Goal: Task Accomplishment & Management: Manage account settings

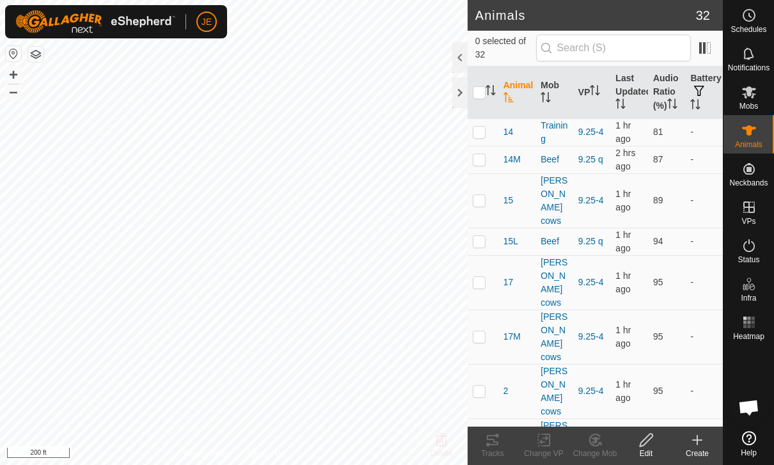
scroll to position [1174, 0]
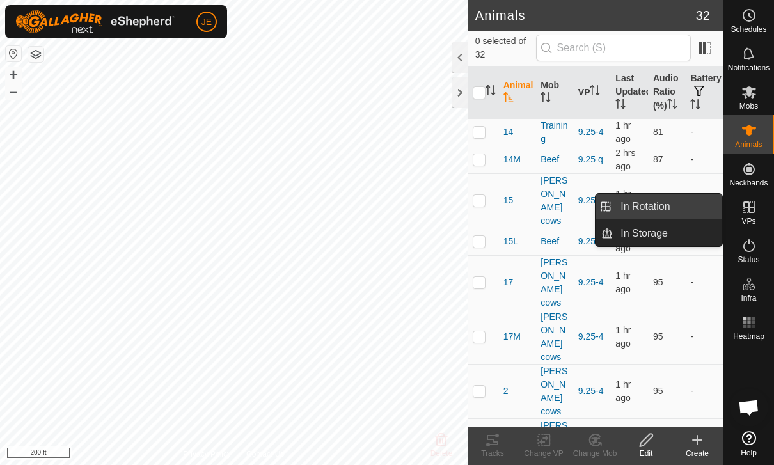
click at [668, 209] on span "In Rotation" at bounding box center [645, 206] width 49 height 15
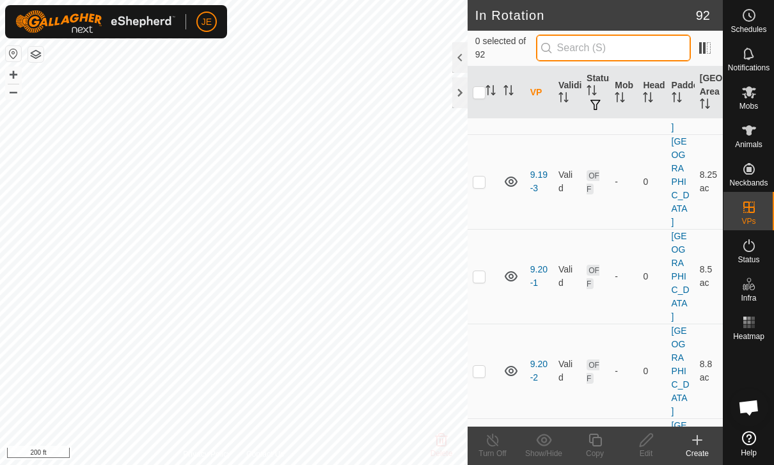
click at [657, 45] on input "text" at bounding box center [613, 48] width 155 height 27
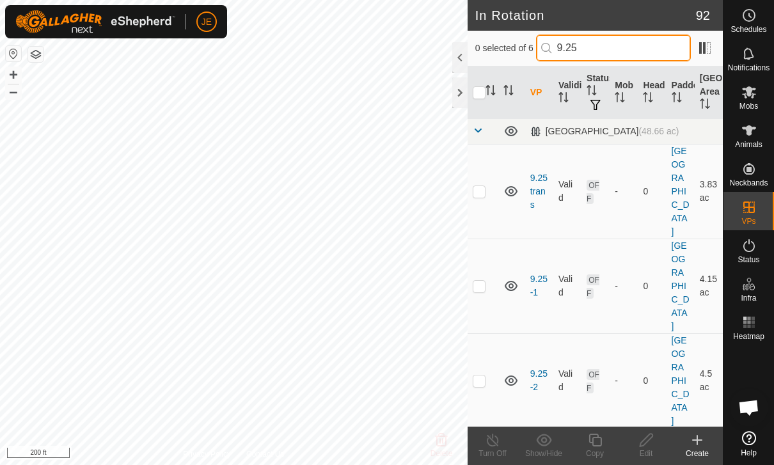
type input "9.25"
click at [486, 269] on td at bounding box center [483, 286] width 31 height 95
click at [474, 281] on p-checkbox at bounding box center [479, 286] width 13 height 10
checkbox input "false"
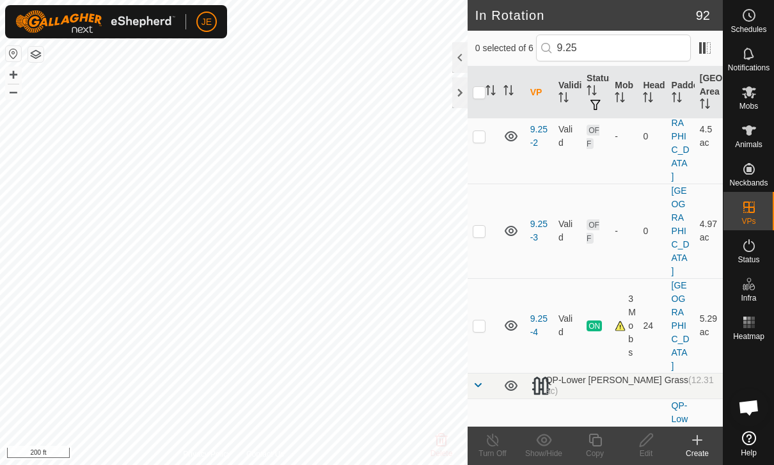
scroll to position [244, 0]
click at [484, 321] on p-checkbox at bounding box center [479, 326] width 13 height 10
checkbox input "true"
click at [598, 439] on icon at bounding box center [595, 440] width 16 height 15
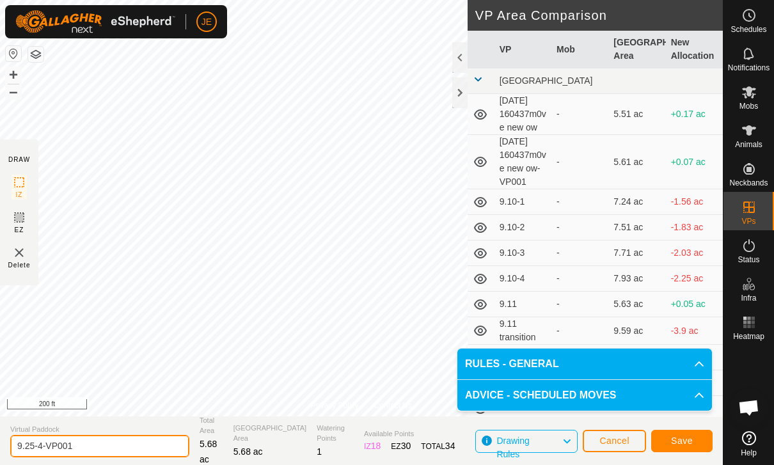
click at [108, 449] on input "9.25-4-VP001" at bounding box center [99, 446] width 179 height 22
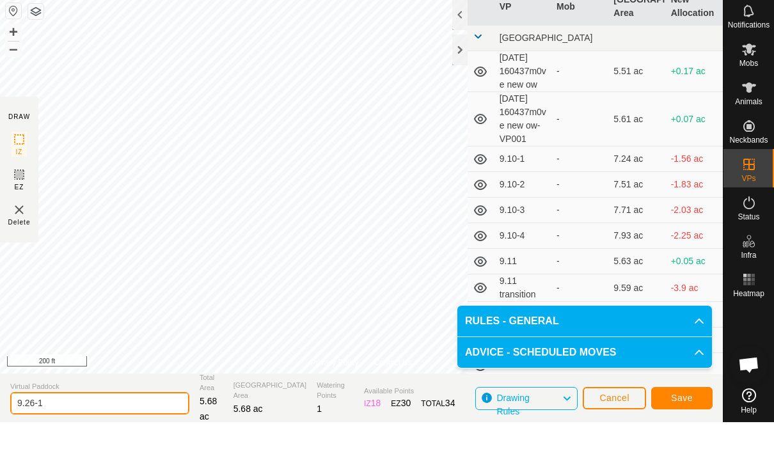
type input "9.26-1"
click at [688, 436] on span "Save" at bounding box center [682, 441] width 22 height 10
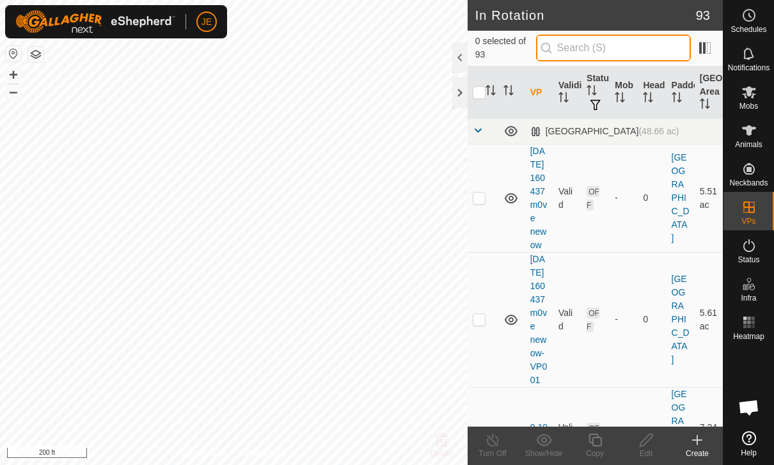
click at [643, 44] on input "text" at bounding box center [613, 48] width 155 height 27
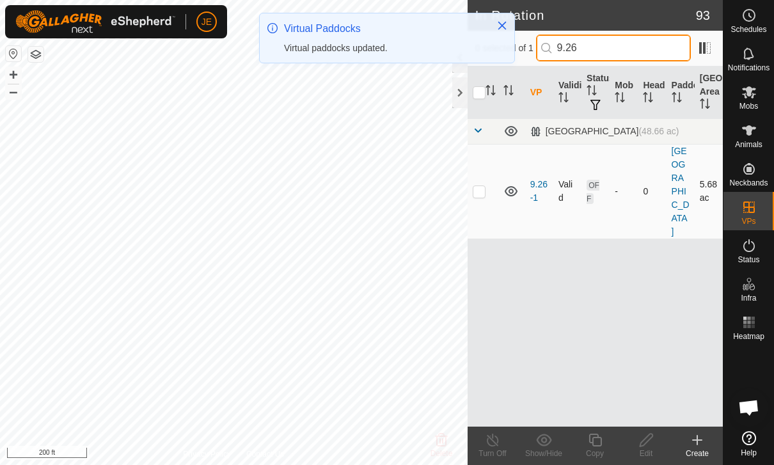
type input "9.26"
click at [488, 184] on td at bounding box center [483, 191] width 31 height 95
checkbox input "true"
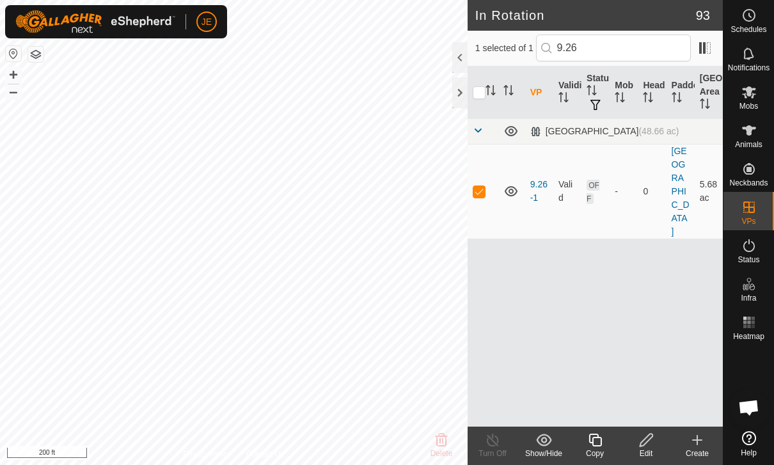
click at [601, 442] on icon at bounding box center [595, 440] width 13 height 13
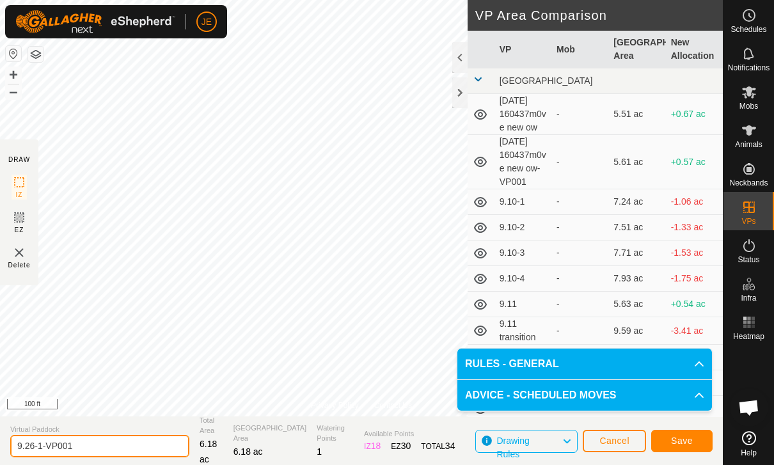
click at [97, 436] on input "9.26-1-VP001" at bounding box center [99, 446] width 179 height 22
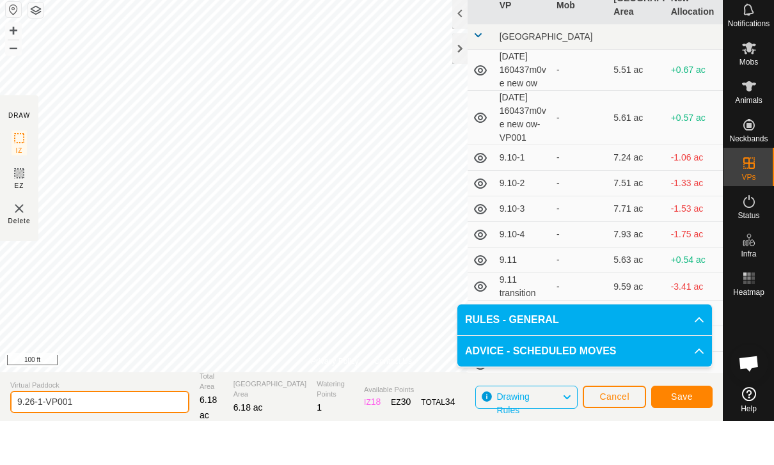
click at [108, 435] on input "9.26-1-VP001" at bounding box center [99, 446] width 179 height 22
click at [92, 435] on input "9.26-1-VP001" at bounding box center [99, 446] width 179 height 22
click at [104, 435] on input "9.26-1-VP001" at bounding box center [99, 446] width 179 height 22
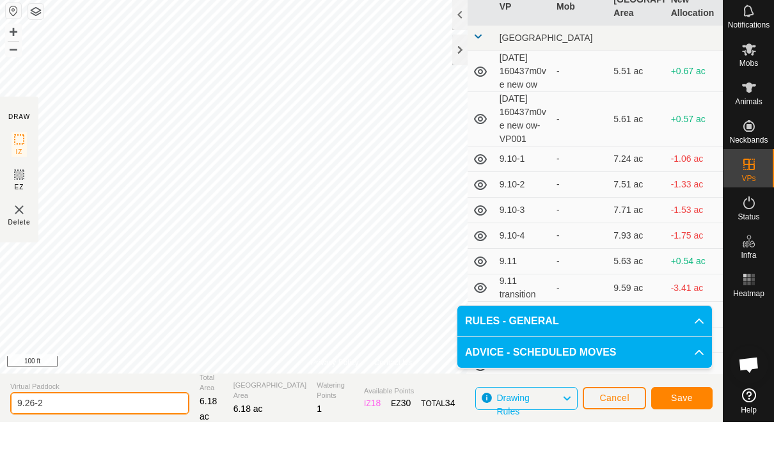
type input "9.26-2"
click at [684, 430] on button "Save" at bounding box center [681, 441] width 61 height 22
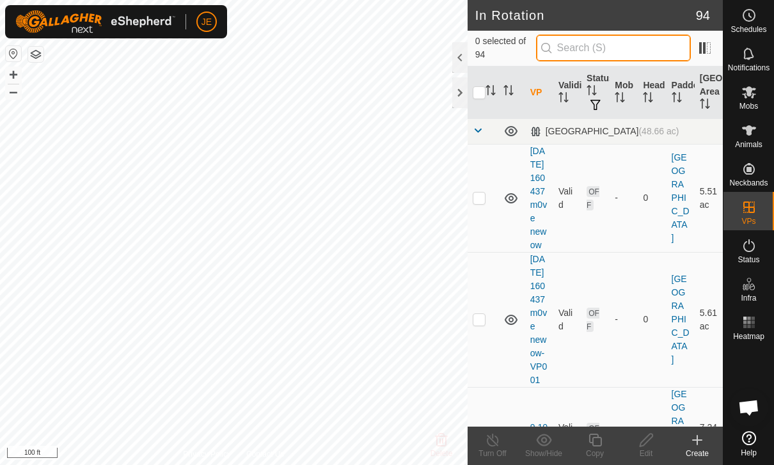
click at [655, 48] on input "text" at bounding box center [613, 48] width 155 height 27
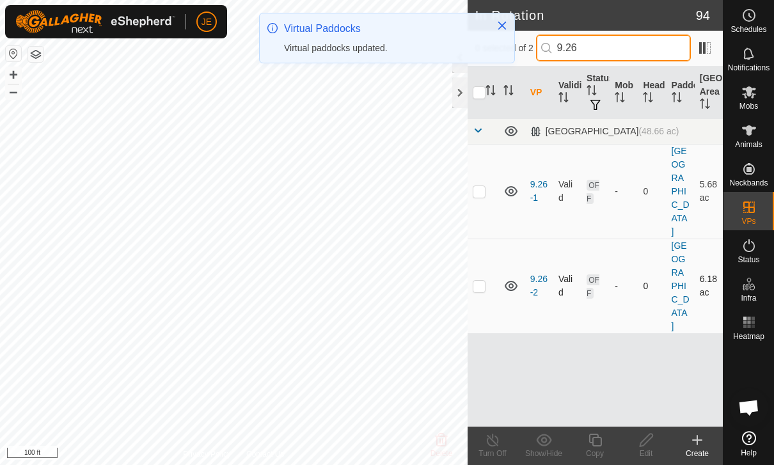
type input "9.26"
click at [482, 281] on p-checkbox at bounding box center [479, 286] width 13 height 10
checkbox input "true"
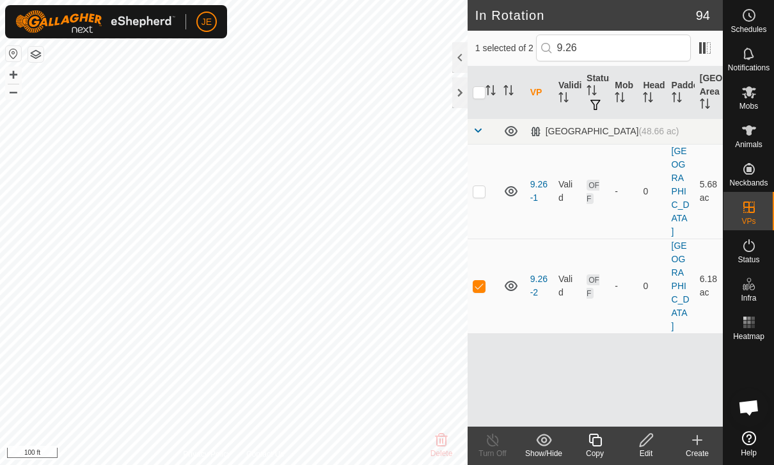
click at [600, 449] on div "Copy" at bounding box center [595, 454] width 51 height 12
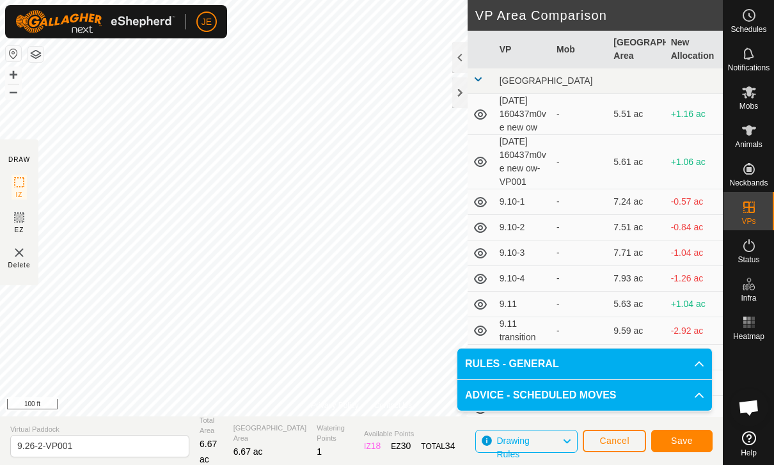
click at [694, 438] on button "Save" at bounding box center [681, 441] width 61 height 22
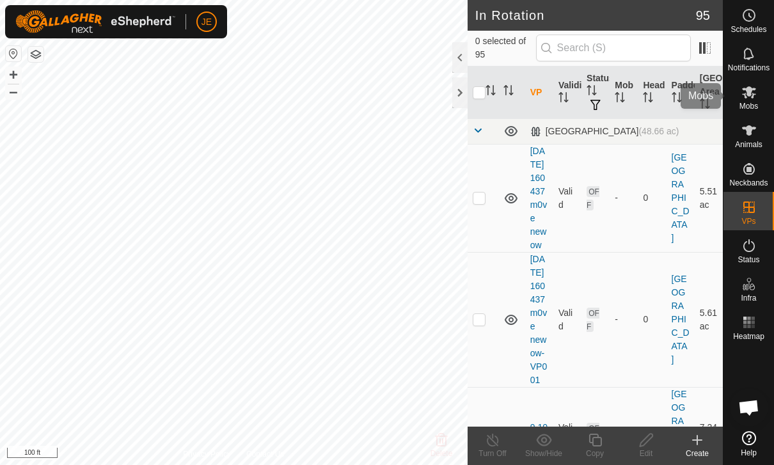
click at [753, 93] on icon at bounding box center [749, 91] width 15 height 15
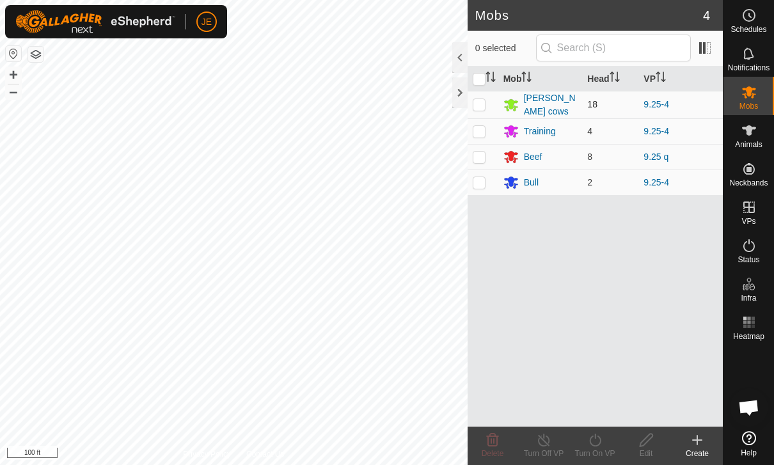
click at [481, 101] on p-checkbox at bounding box center [479, 104] width 13 height 10
checkbox input "true"
click at [604, 435] on turn-on-svg-icon at bounding box center [595, 440] width 51 height 15
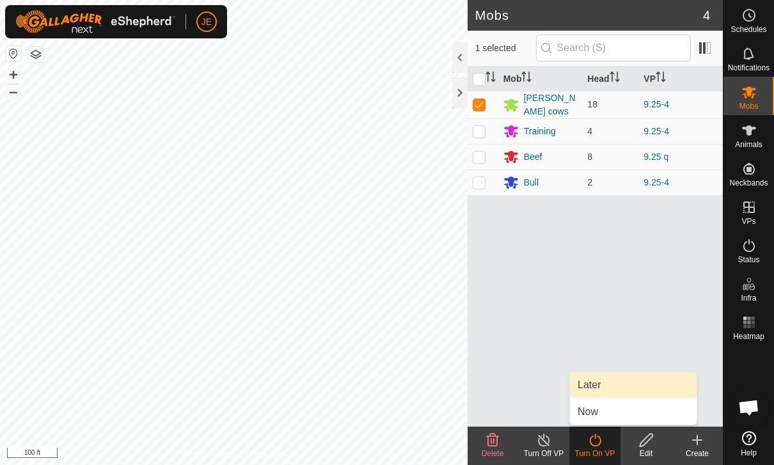
click at [602, 377] on link "Later" at bounding box center [633, 385] width 127 height 26
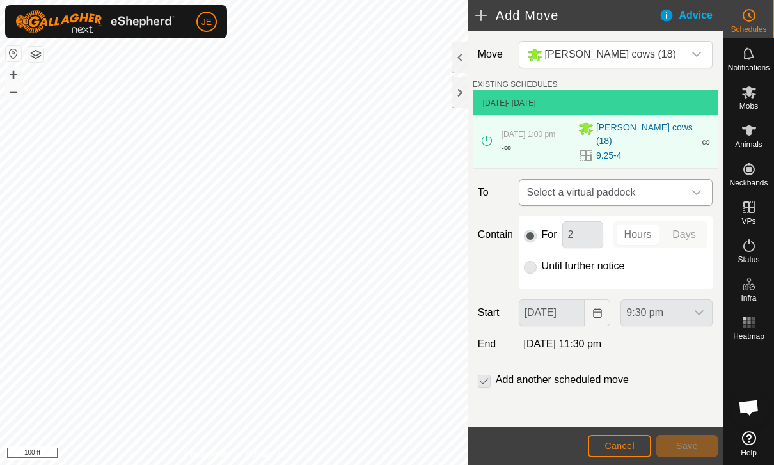
click at [668, 181] on span "Select a virtual paddock" at bounding box center [603, 193] width 162 height 26
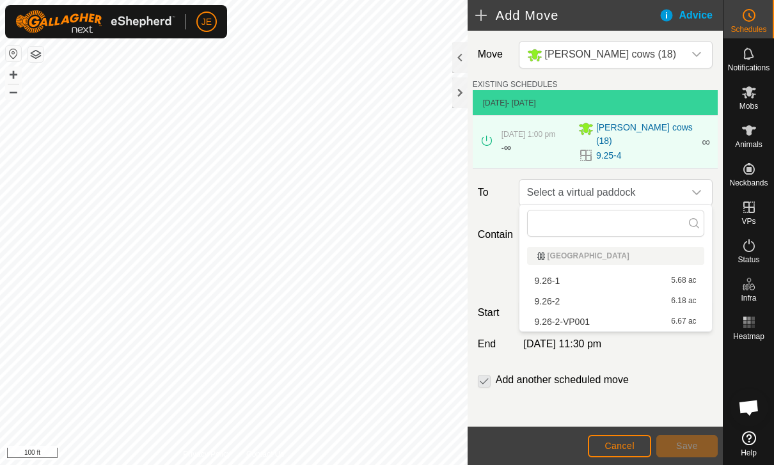
click at [555, 280] on span "9.26-1" at bounding box center [548, 280] width 26 height 9
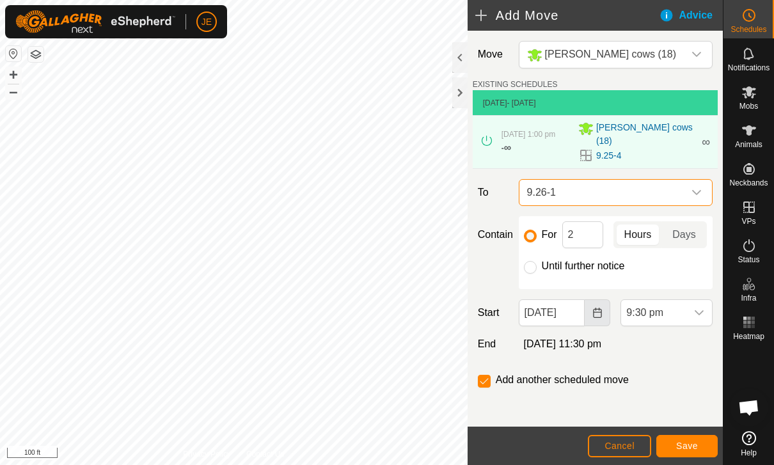
click at [595, 308] on icon "Choose Date" at bounding box center [598, 313] width 10 height 10
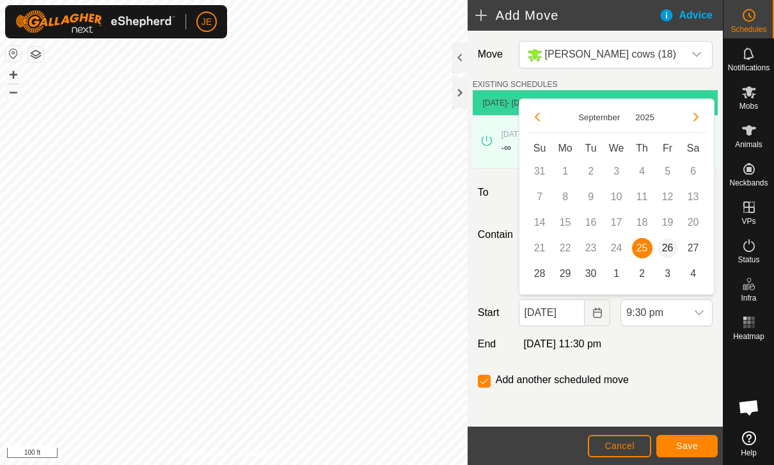
click at [665, 241] on span "26" at bounding box center [668, 248] width 20 height 20
type input "[DATE]"
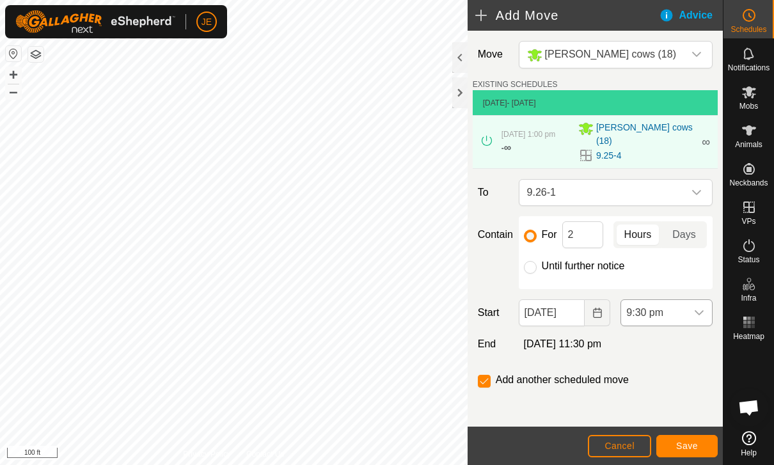
click at [685, 313] on span "9:30 pm" at bounding box center [653, 313] width 65 height 26
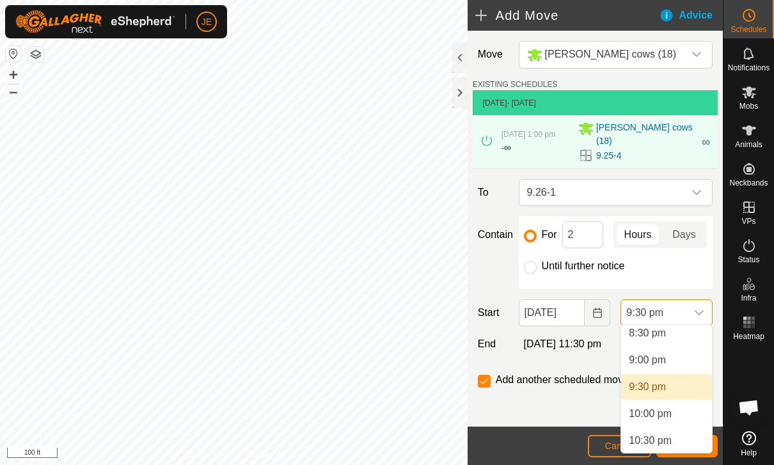
scroll to position [1107, 0]
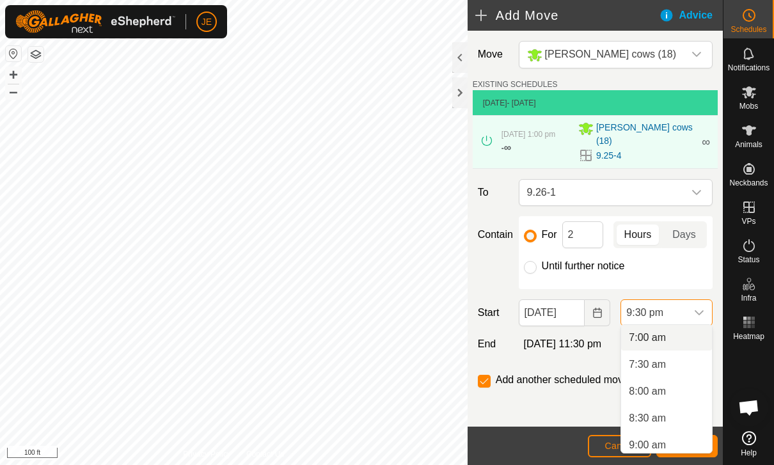
click at [662, 327] on li "7:00 am" at bounding box center [666, 338] width 91 height 26
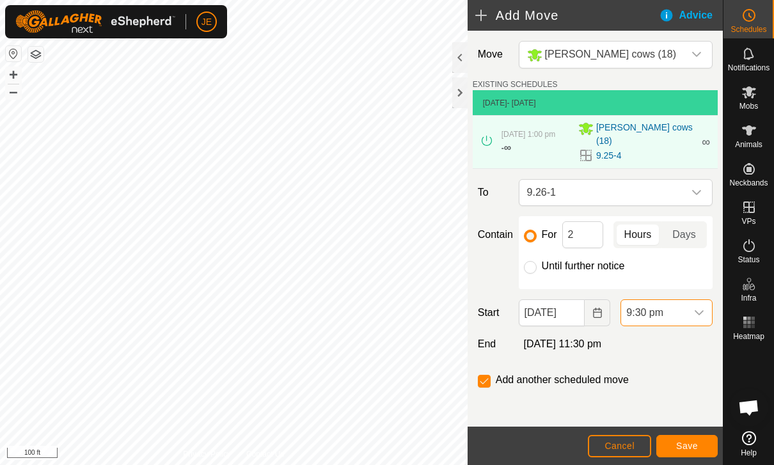
scroll to position [1053, 0]
click at [692, 308] on div "dropdown trigger" at bounding box center [700, 313] width 26 height 26
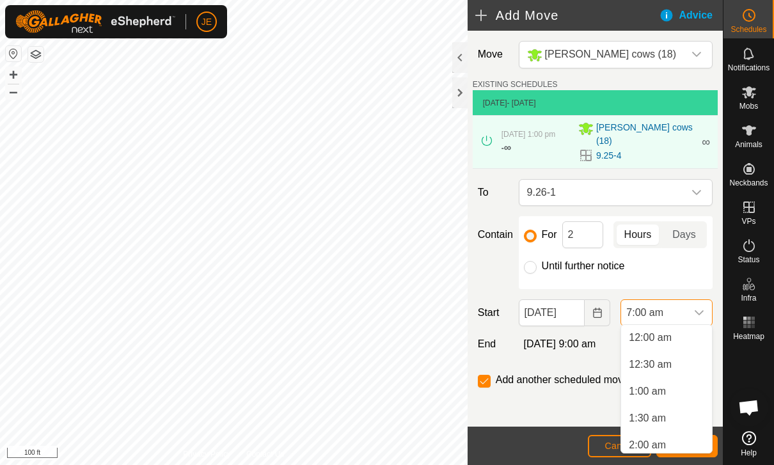
scroll to position [274, 0]
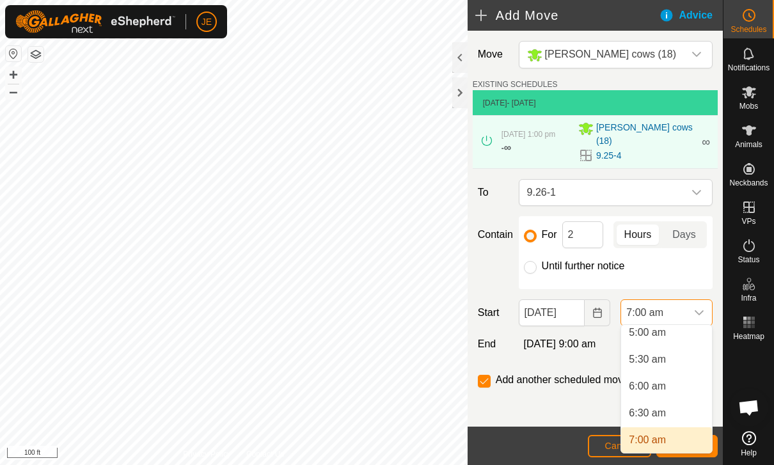
click at [654, 410] on span "6:30 am" at bounding box center [647, 413] width 37 height 15
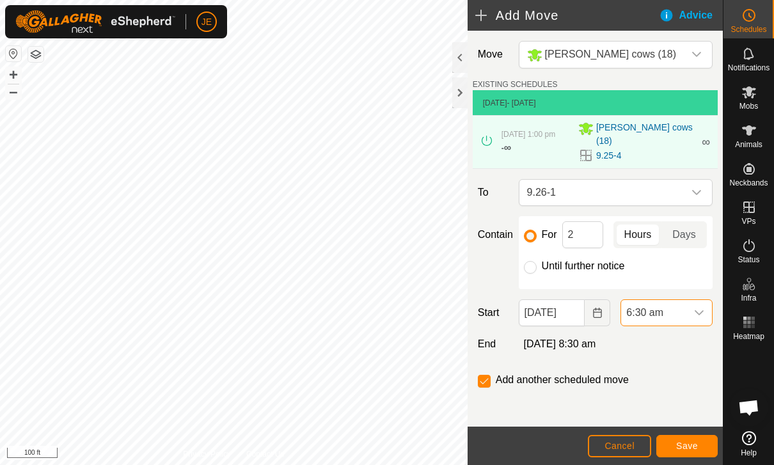
click at [693, 439] on button "Save" at bounding box center [687, 446] width 61 height 22
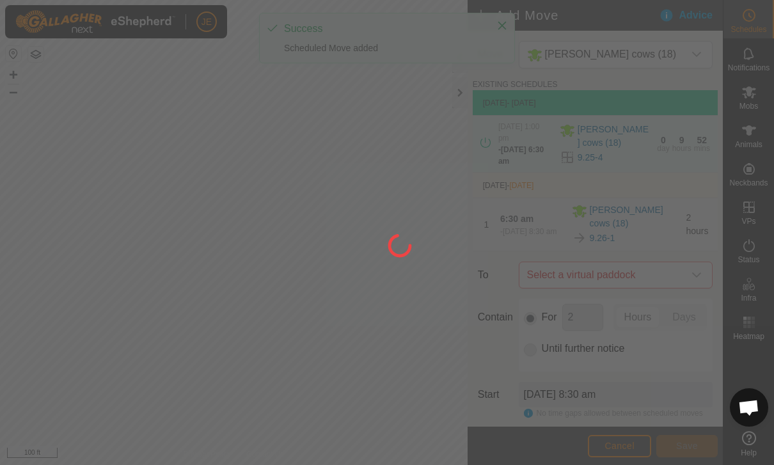
click at [681, 183] on div at bounding box center [387, 232] width 774 height 465
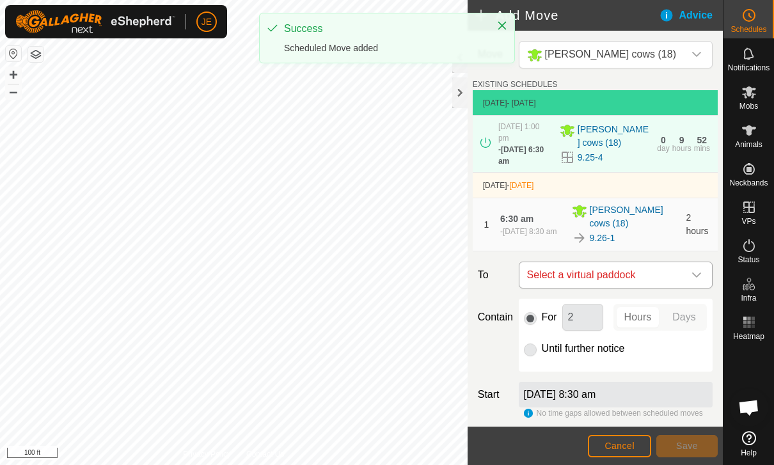
click at [664, 269] on span "Select a virtual paddock" at bounding box center [603, 275] width 162 height 26
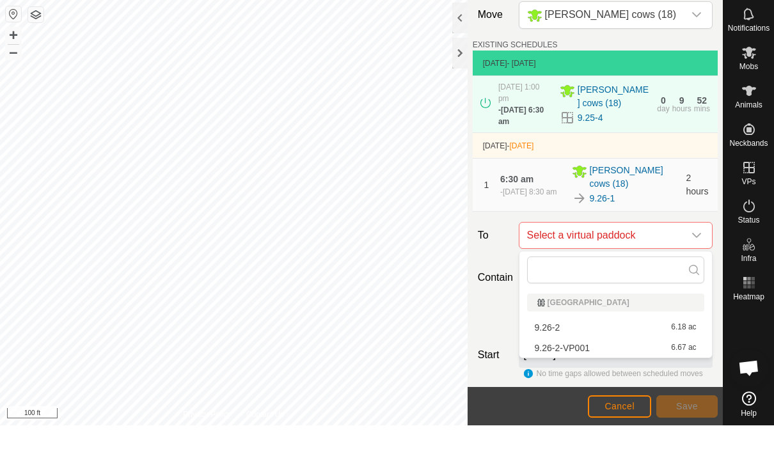
click at [635, 363] on div "9.26-2 6.18 ac" at bounding box center [616, 367] width 162 height 9
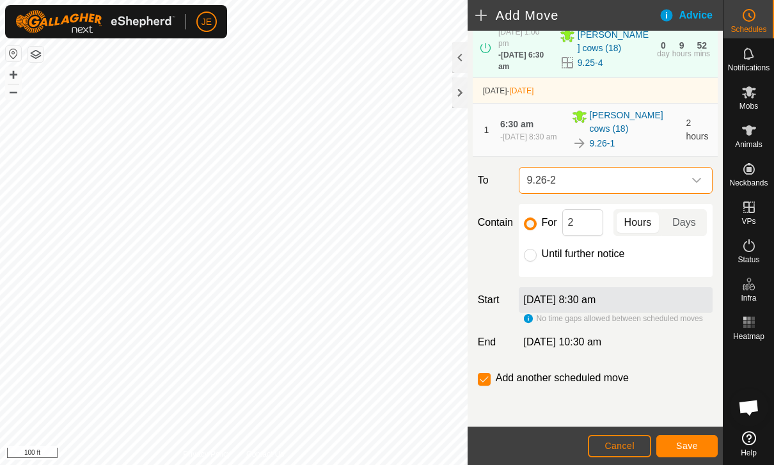
scroll to position [95, 0]
click at [695, 440] on button "Save" at bounding box center [687, 446] width 61 height 22
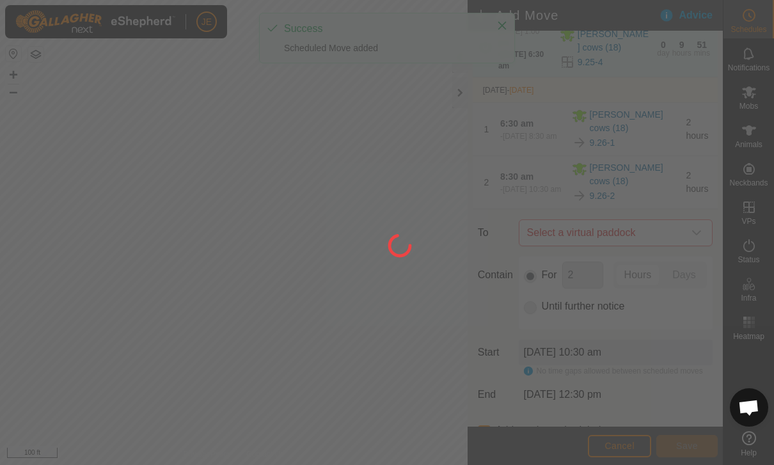
click at [674, 223] on span "Select a virtual paddock" at bounding box center [603, 233] width 162 height 26
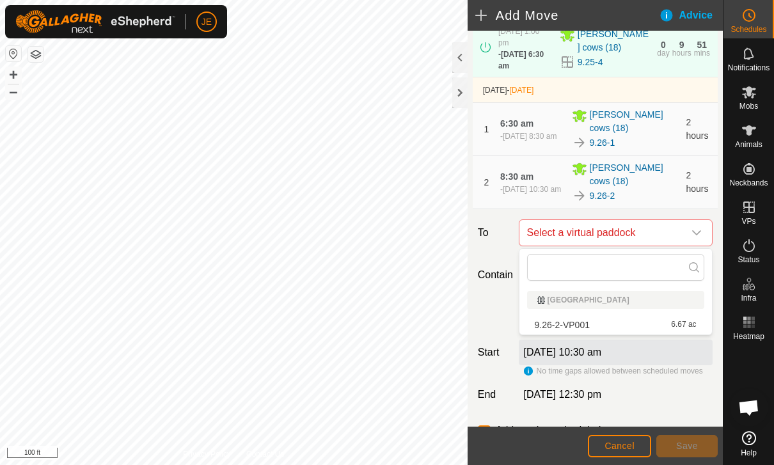
click at [631, 326] on div "9.26-2-VP001 6.67 ac" at bounding box center [616, 325] width 162 height 9
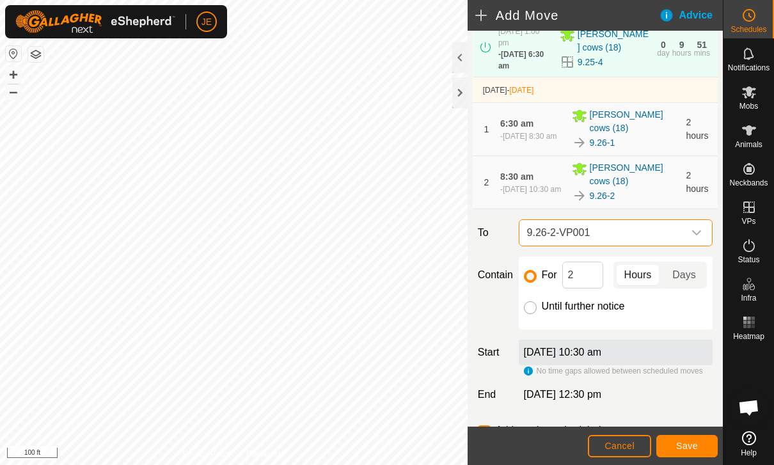
click at [535, 308] on input "Until further notice" at bounding box center [530, 307] width 13 height 13
radio input "true"
checkbox input "false"
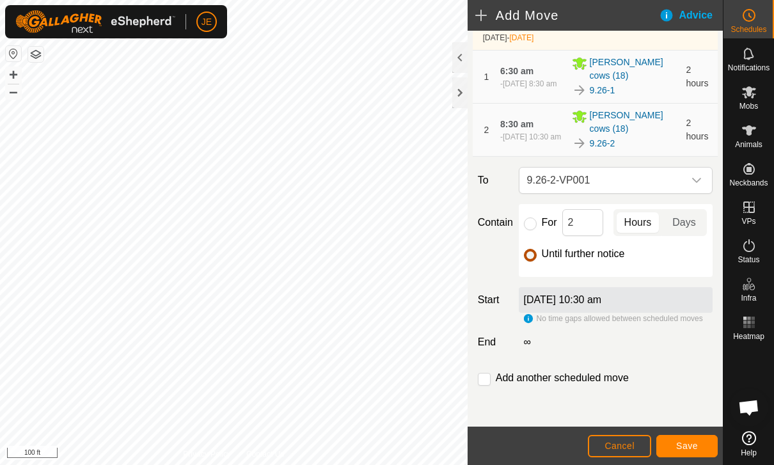
scroll to position [148, 0]
click at [685, 442] on span "Save" at bounding box center [687, 446] width 22 height 10
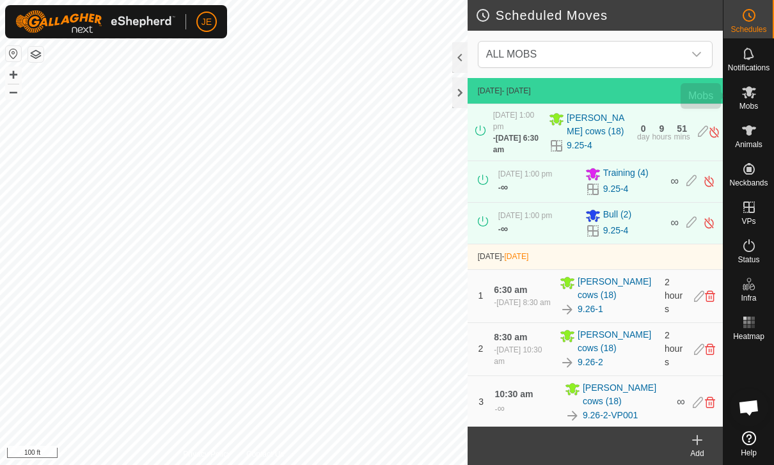
click at [753, 87] on icon at bounding box center [749, 91] width 15 height 15
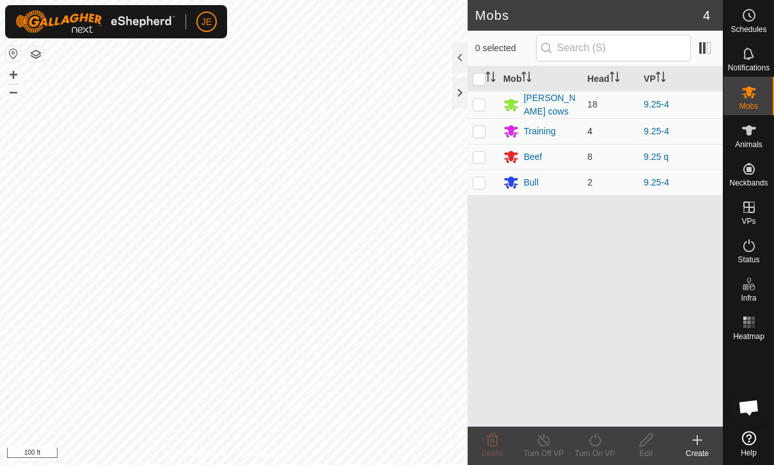
click at [485, 129] on p-checkbox at bounding box center [479, 131] width 13 height 10
checkbox input "true"
click at [597, 442] on icon at bounding box center [595, 440] width 16 height 15
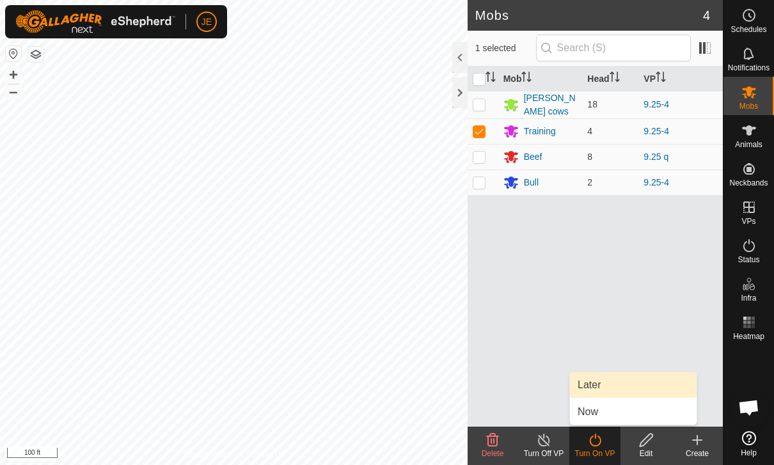
click at [602, 381] on link "Later" at bounding box center [633, 385] width 127 height 26
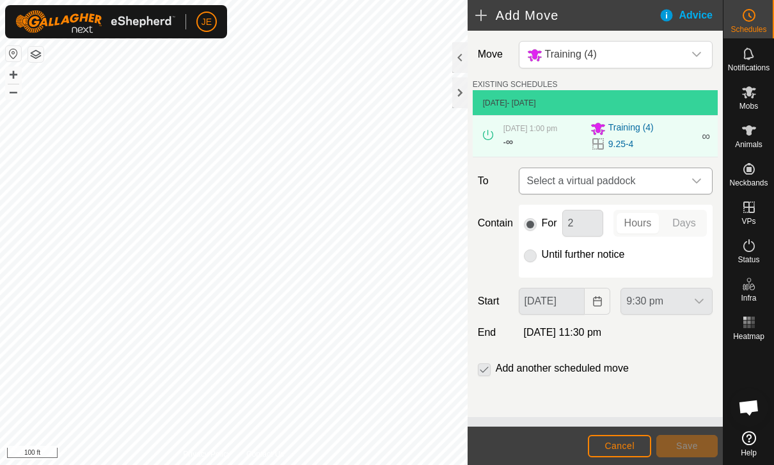
click at [681, 184] on span "Select a virtual paddock" at bounding box center [603, 181] width 162 height 26
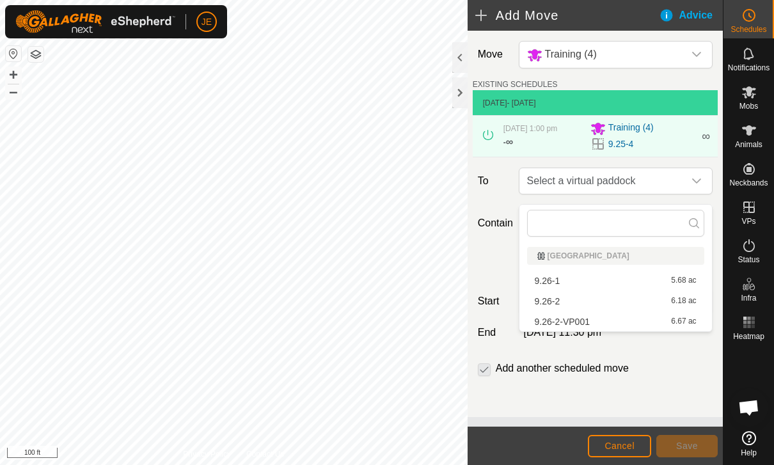
click at [615, 281] on div "9.26-1 5.68 ac" at bounding box center [616, 280] width 162 height 9
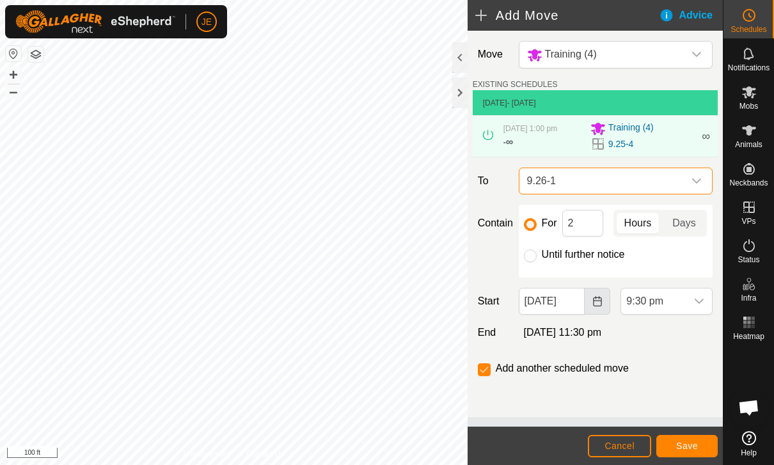
click at [585, 305] on button "Choose Date" at bounding box center [598, 301] width 26 height 27
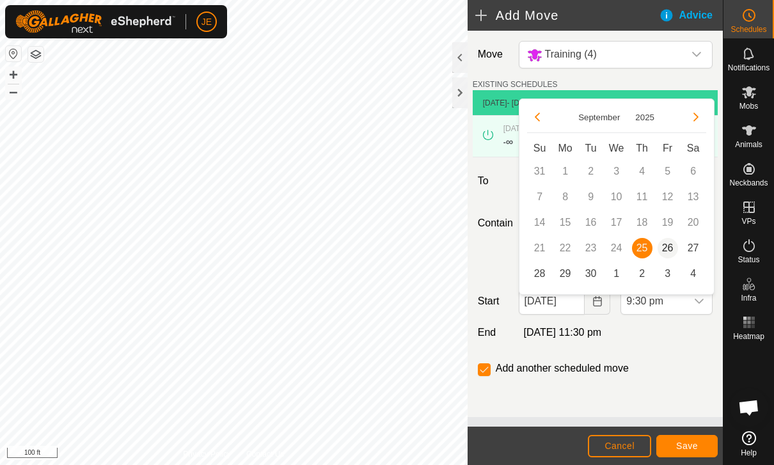
click at [664, 249] on span "26" at bounding box center [668, 248] width 20 height 20
type input "[DATE]"
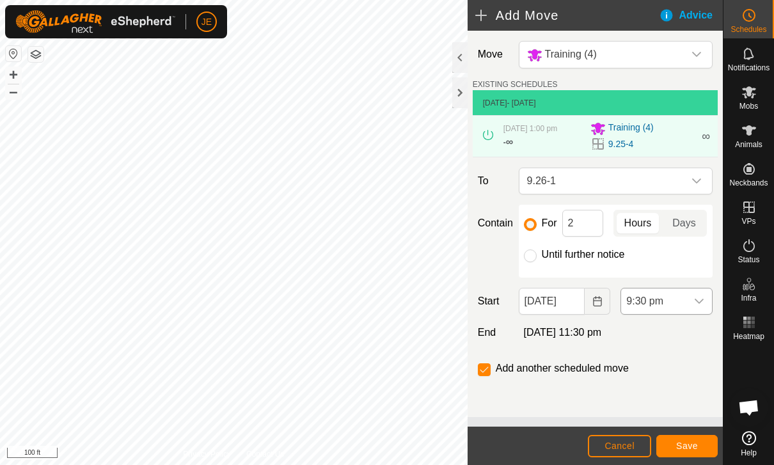
click at [685, 306] on span "9:30 pm" at bounding box center [653, 302] width 65 height 26
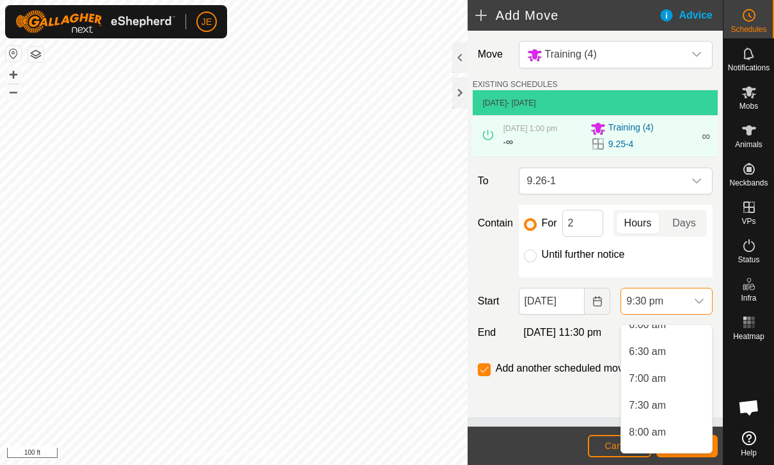
scroll to position [335, 0]
click at [668, 350] on li "6:30 am" at bounding box center [666, 353] width 91 height 26
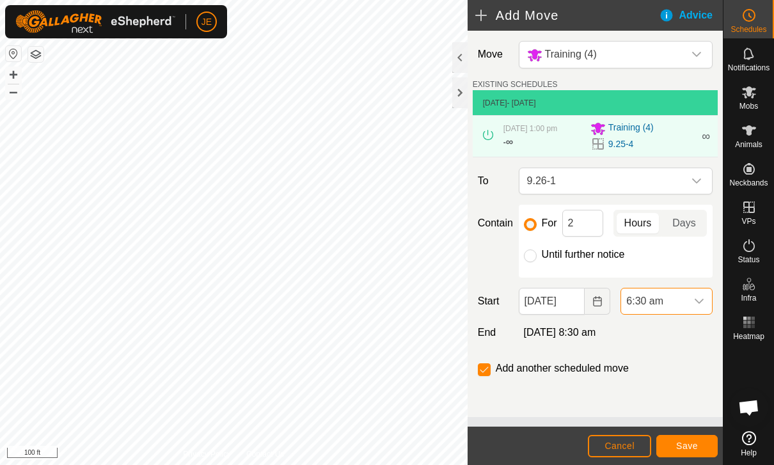
click at [698, 435] on button "Save" at bounding box center [687, 446] width 61 height 22
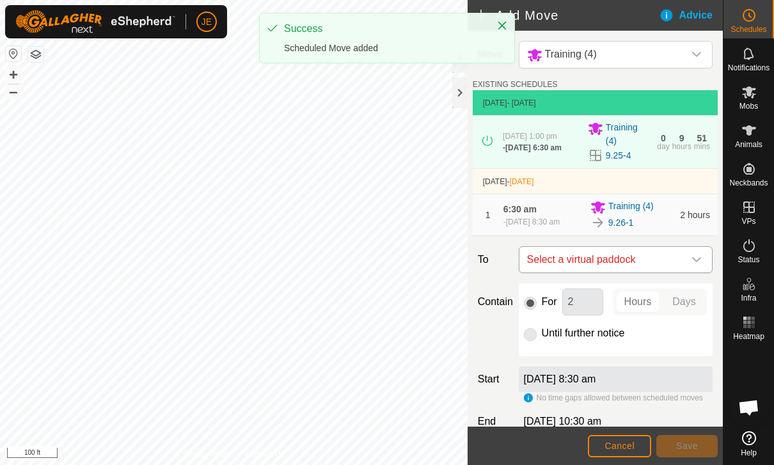
click at [682, 262] on span "Select a virtual paddock" at bounding box center [603, 260] width 162 height 26
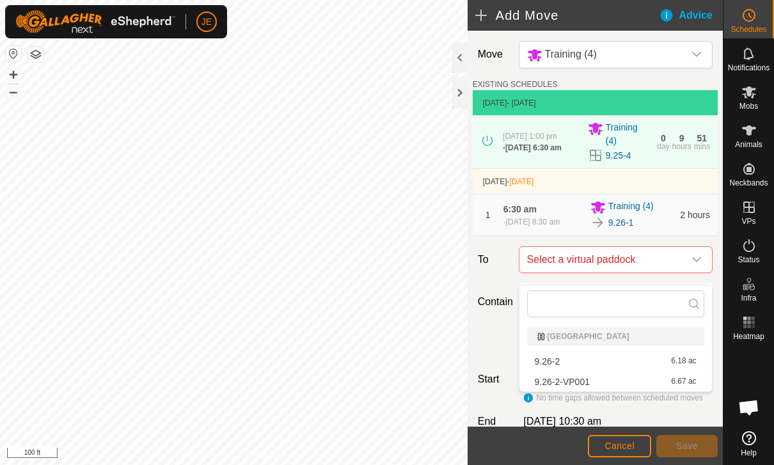
click at [641, 349] on li "[GEOGRAPHIC_DATA]" at bounding box center [616, 337] width 193 height 28
click at [641, 357] on div "9.26-2 6.18 ac" at bounding box center [616, 361] width 162 height 9
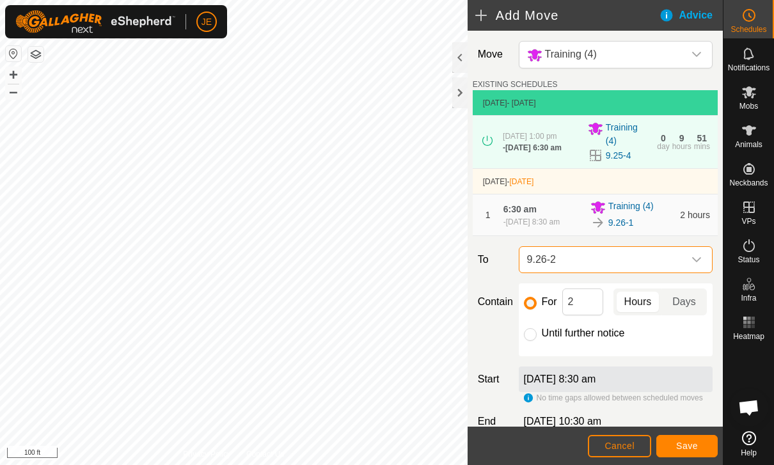
click at [696, 438] on button "Save" at bounding box center [687, 446] width 61 height 22
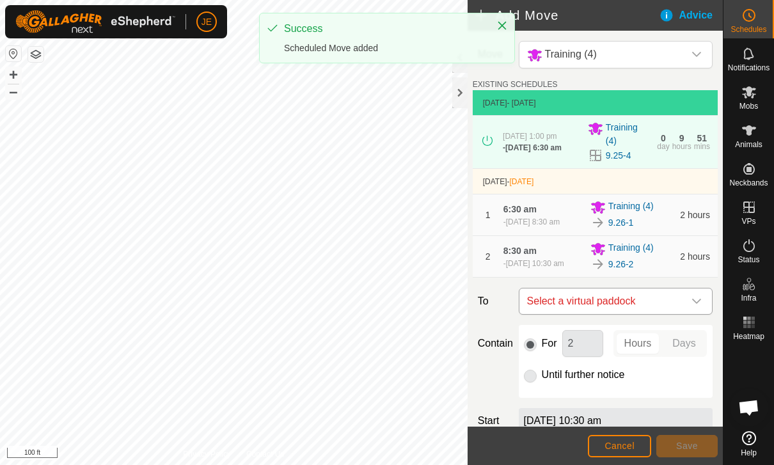
click at [667, 312] on span "Select a virtual paddock" at bounding box center [603, 302] width 162 height 26
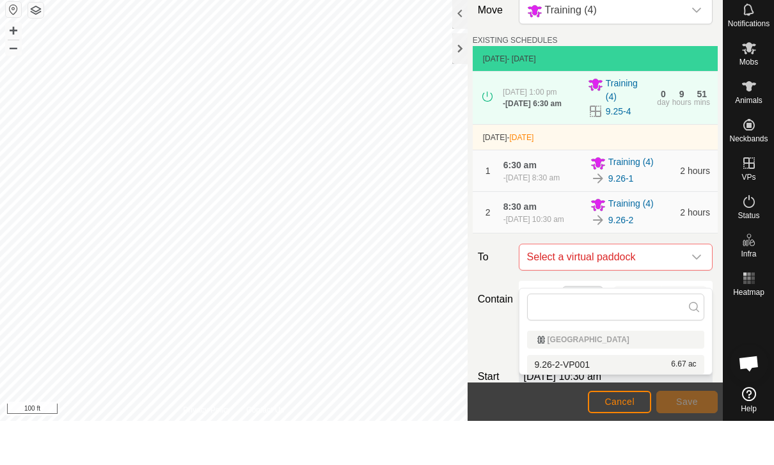
click at [602, 404] on div "9.26-2-VP001 6.67 ac" at bounding box center [616, 408] width 162 height 9
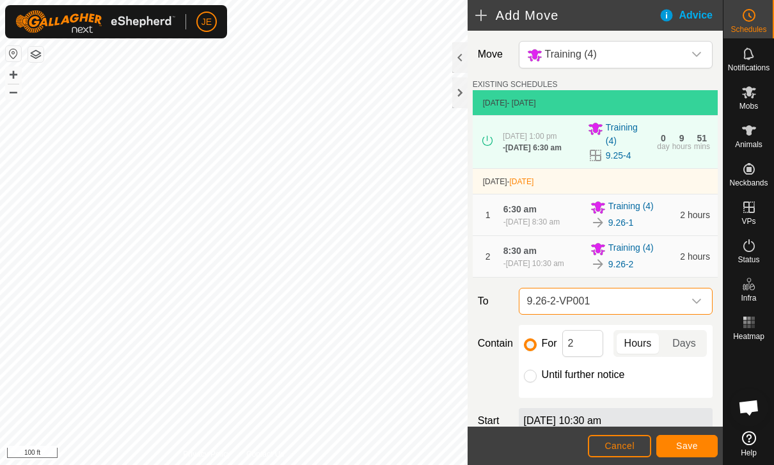
click at [699, 437] on button "Save" at bounding box center [687, 446] width 61 height 22
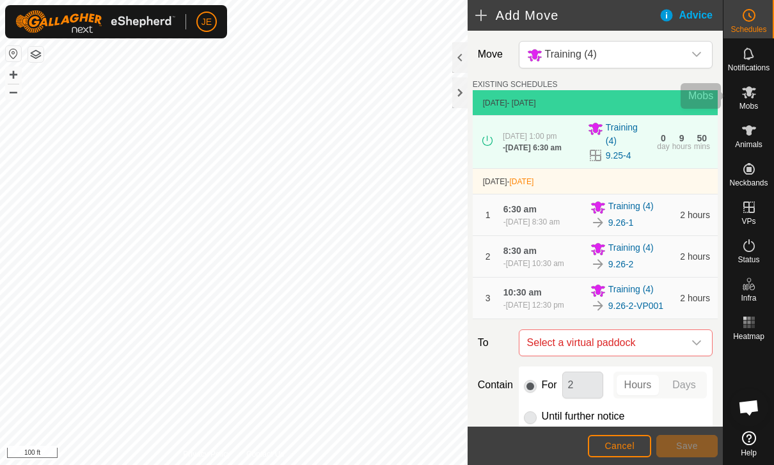
click at [755, 96] on icon at bounding box center [749, 91] width 15 height 15
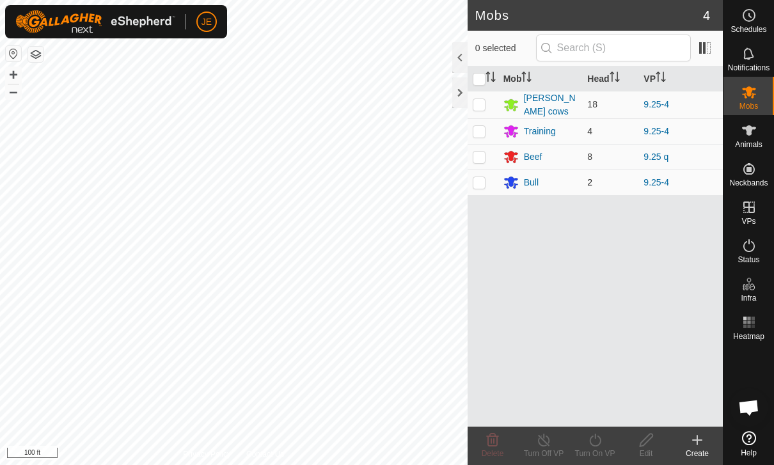
click at [488, 178] on td at bounding box center [483, 183] width 31 height 26
checkbox input "true"
click at [609, 437] on turn-on-svg-icon at bounding box center [595, 440] width 51 height 15
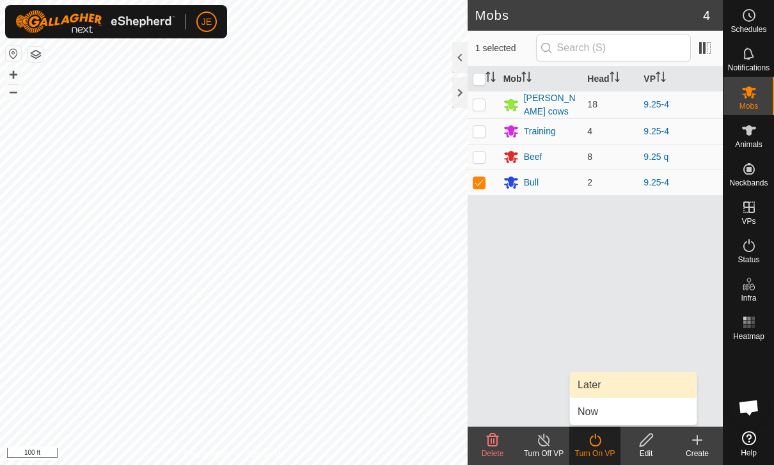
click at [614, 379] on link "Later" at bounding box center [633, 385] width 127 height 26
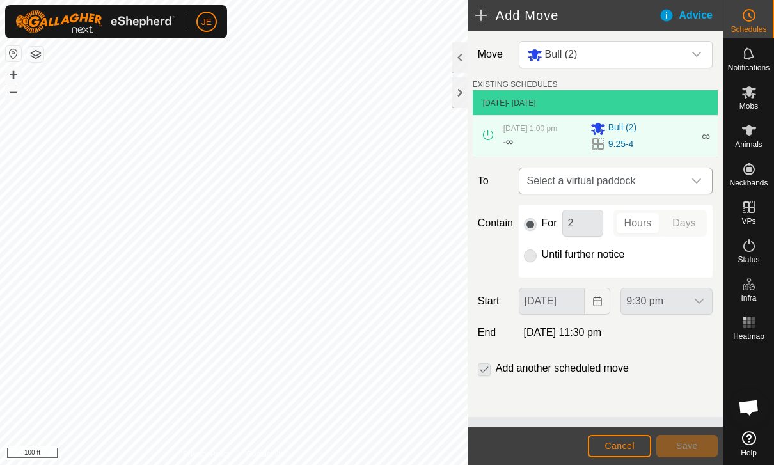
click at [662, 188] on span "Select a virtual paddock" at bounding box center [603, 181] width 162 height 26
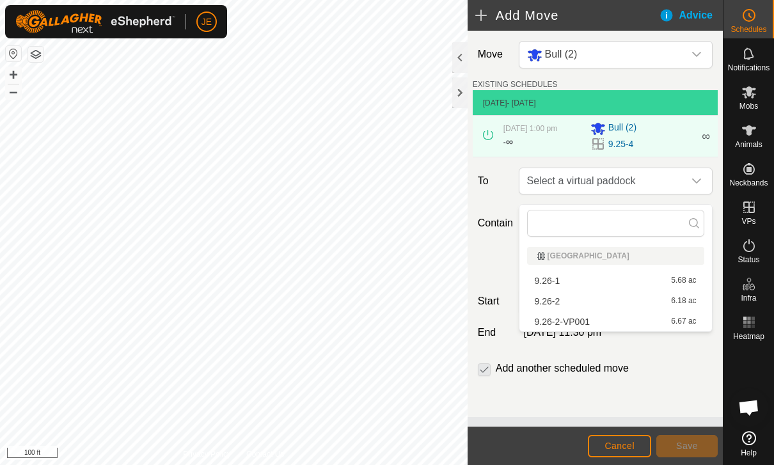
click at [628, 282] on div "9.26-1 5.68 ac" at bounding box center [616, 280] width 162 height 9
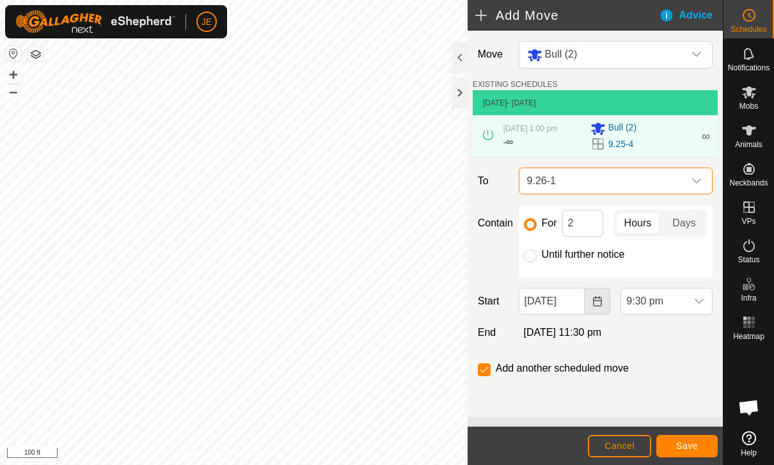
click at [595, 301] on button "Choose Date" at bounding box center [598, 301] width 26 height 27
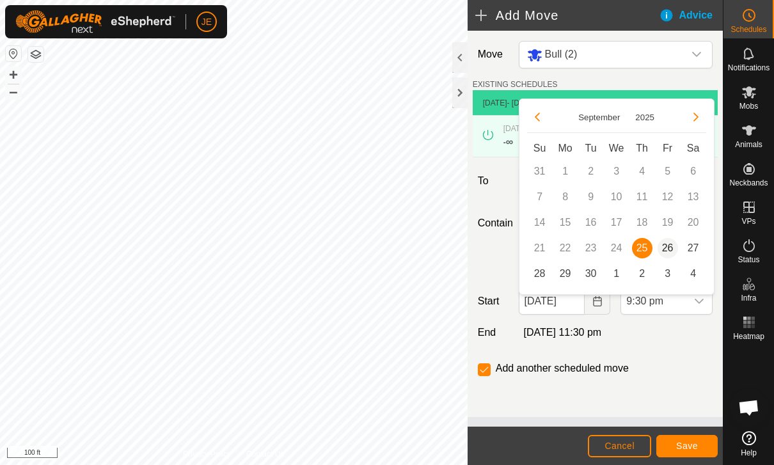
click at [664, 244] on span "26" at bounding box center [668, 248] width 20 height 20
type input "[DATE]"
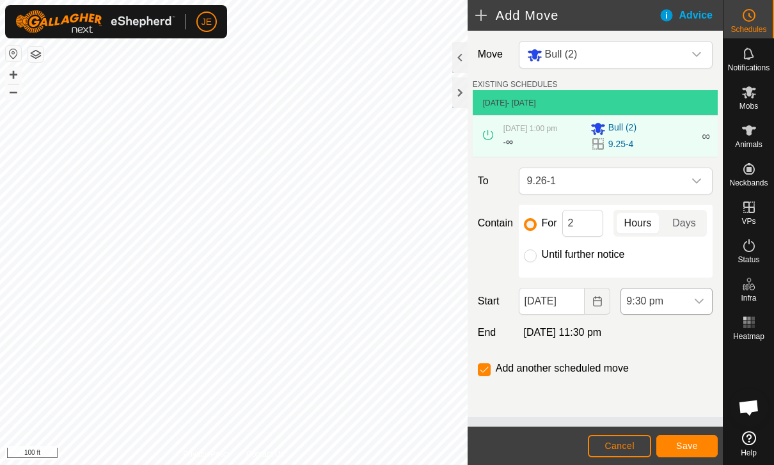
click at [674, 310] on span "9:30 pm" at bounding box center [653, 302] width 65 height 26
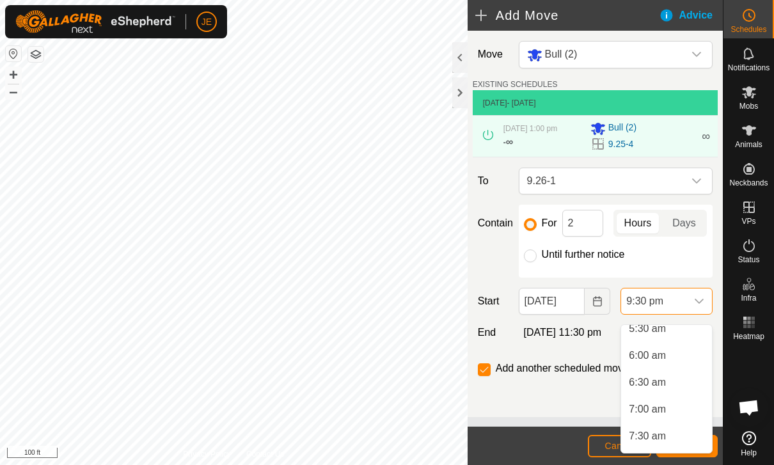
scroll to position [289, 0]
click at [654, 391] on span "6:30 am" at bounding box center [647, 397] width 37 height 15
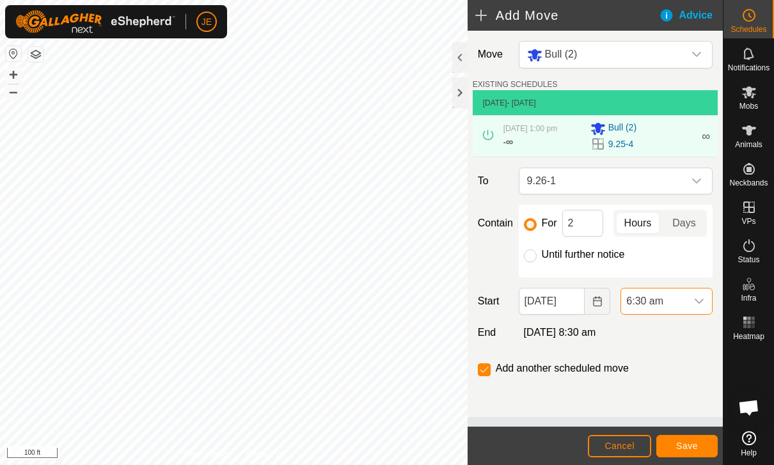
scroll to position [1053, 0]
click at [690, 442] on span "Save" at bounding box center [687, 446] width 22 height 10
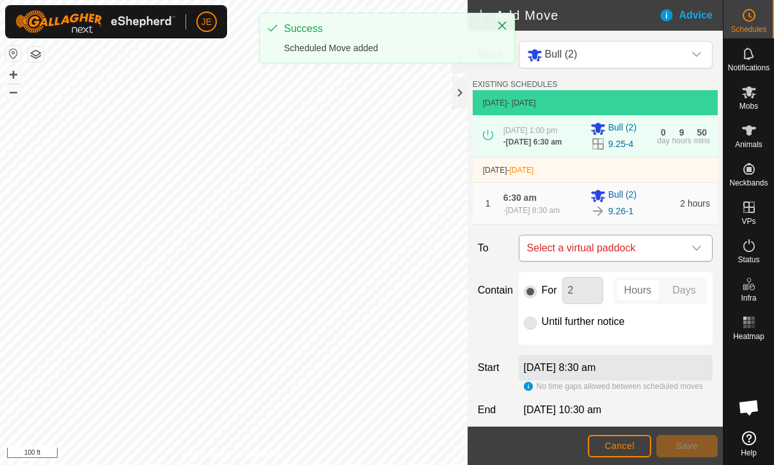
click at [680, 261] on span "Select a virtual paddock" at bounding box center [603, 248] width 162 height 26
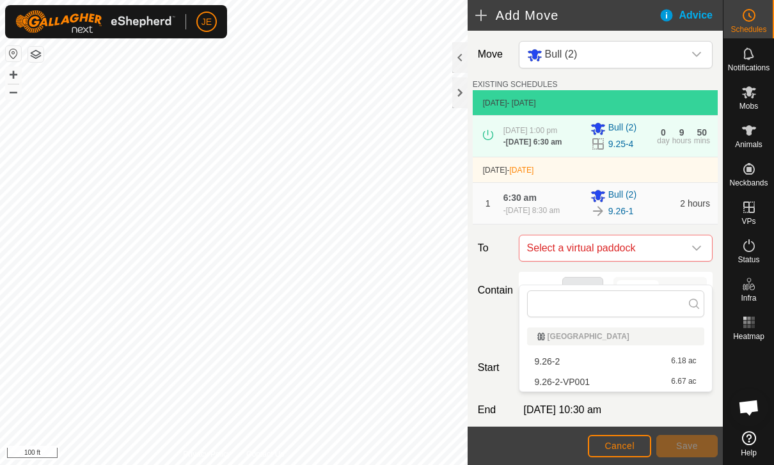
click at [623, 358] on div "9.26-2 6.18 ac" at bounding box center [616, 361] width 162 height 9
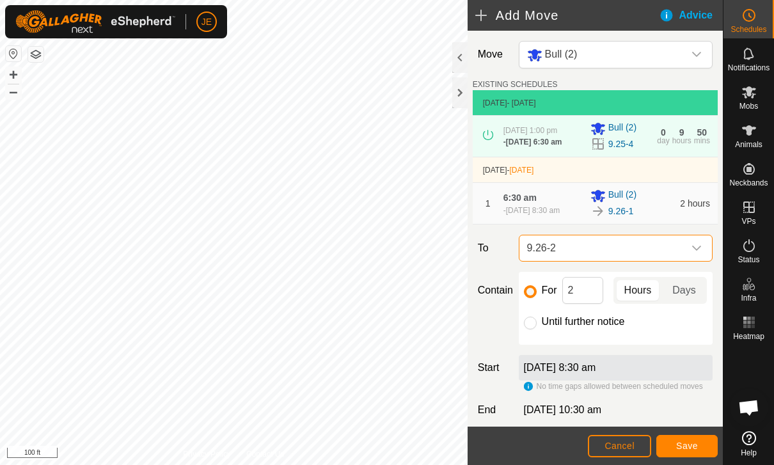
click at [690, 442] on span "Save" at bounding box center [687, 446] width 22 height 10
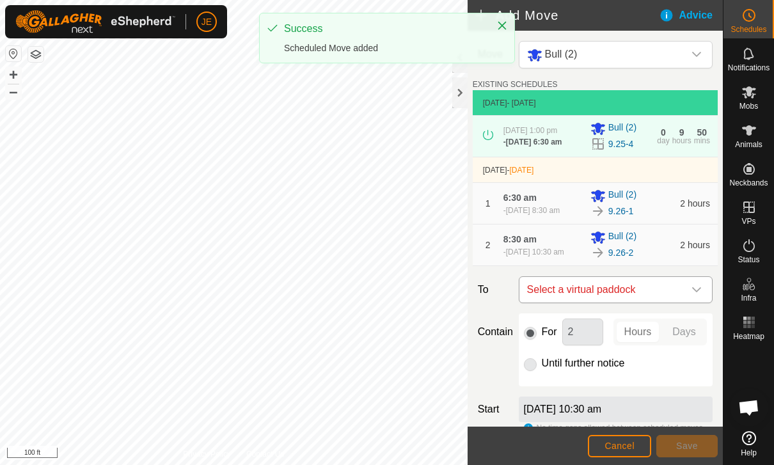
click at [662, 303] on span "Select a virtual paddock" at bounding box center [603, 290] width 162 height 26
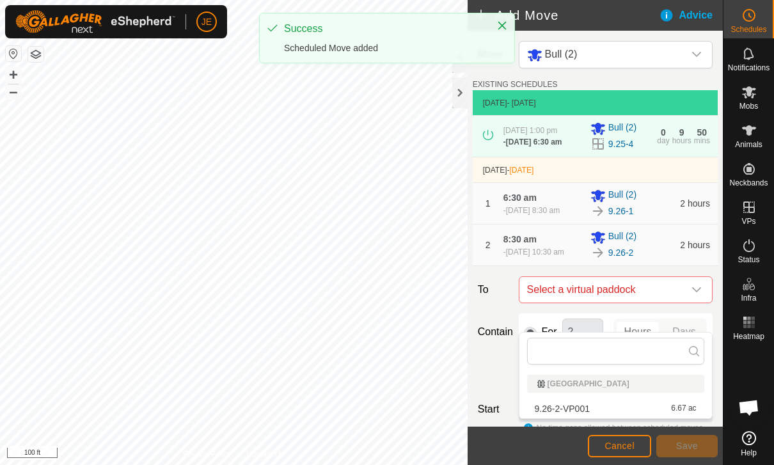
click at [610, 405] on div "9.26-2-VP001 6.67 ac" at bounding box center [616, 408] width 162 height 9
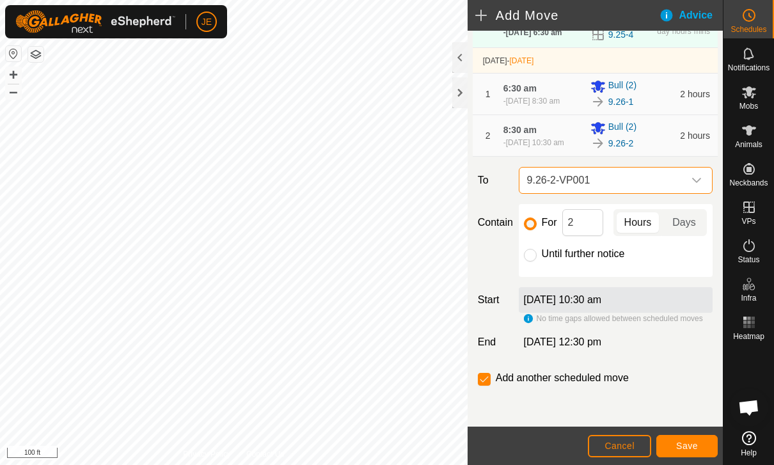
scroll to position [124, 0]
click at [534, 262] on input "Until further notice" at bounding box center [530, 255] width 13 height 13
radio input "true"
checkbox input "false"
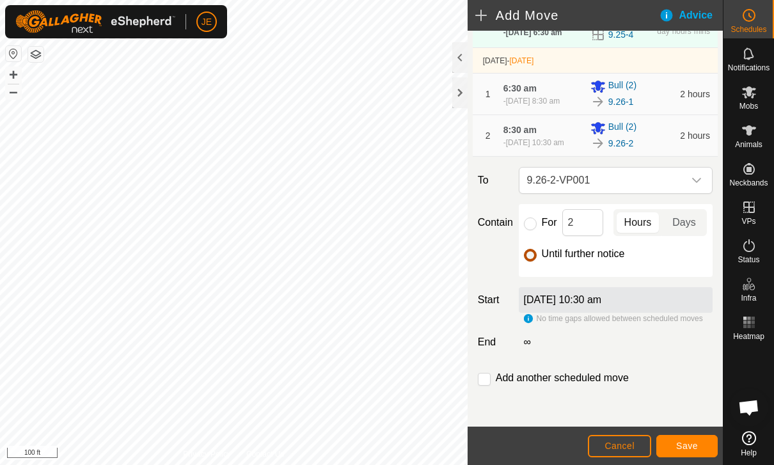
click at [680, 443] on span "Save" at bounding box center [687, 446] width 22 height 10
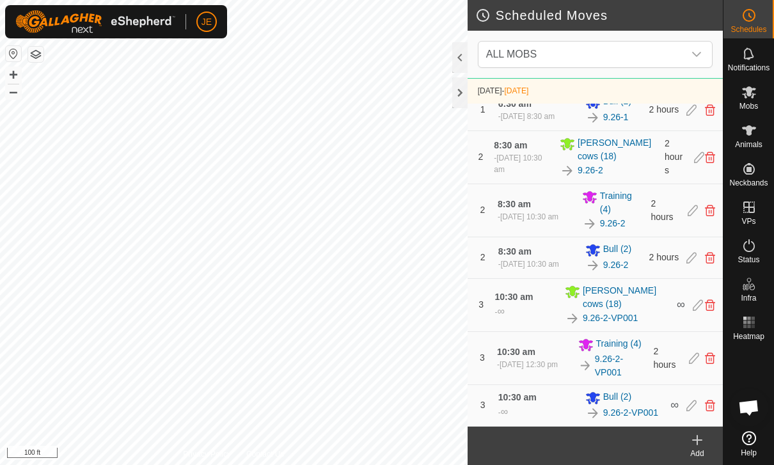
scroll to position [337, 0]
click at [757, 88] on es-mob-svg-icon at bounding box center [749, 92] width 23 height 20
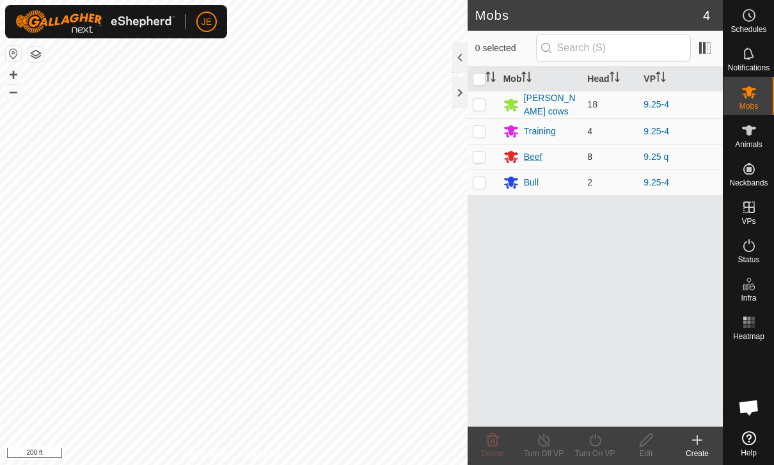
click at [532, 154] on div "Beef" at bounding box center [533, 156] width 19 height 13
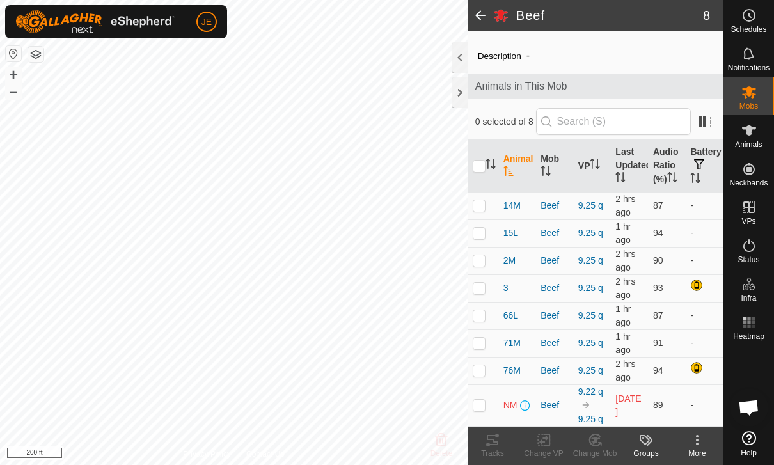
scroll to position [27, 0]
click at [673, 158] on th "Audio Ratio (%)" at bounding box center [667, 166] width 38 height 52
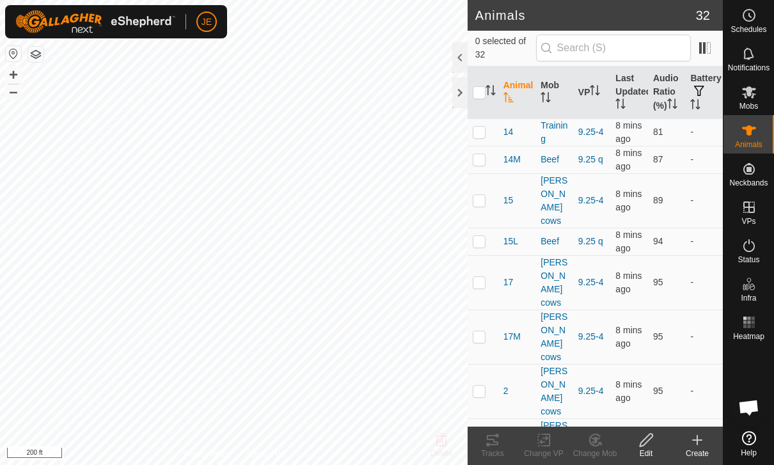
checkbox input "true"
click at [504, 449] on div "Tracks" at bounding box center [492, 454] width 51 height 12
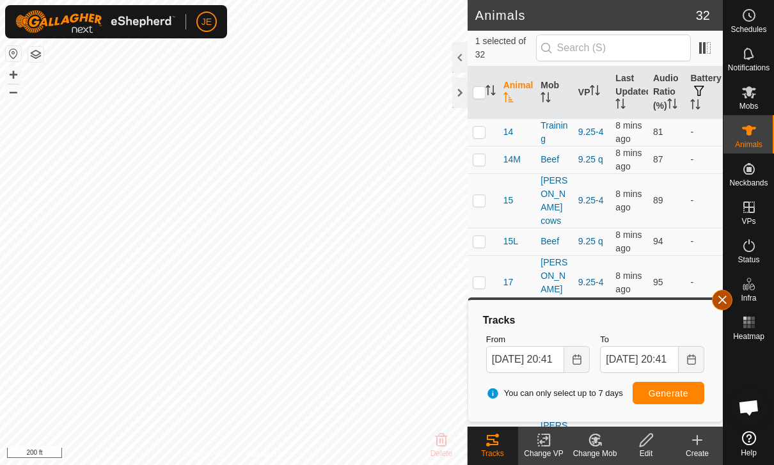
click at [724, 294] on button "button" at bounding box center [722, 300] width 20 height 20
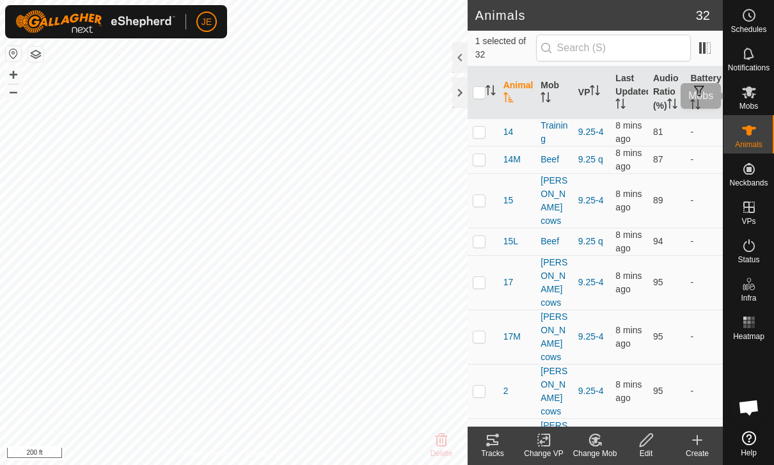
click at [758, 106] on span "Mobs" at bounding box center [749, 106] width 19 height 8
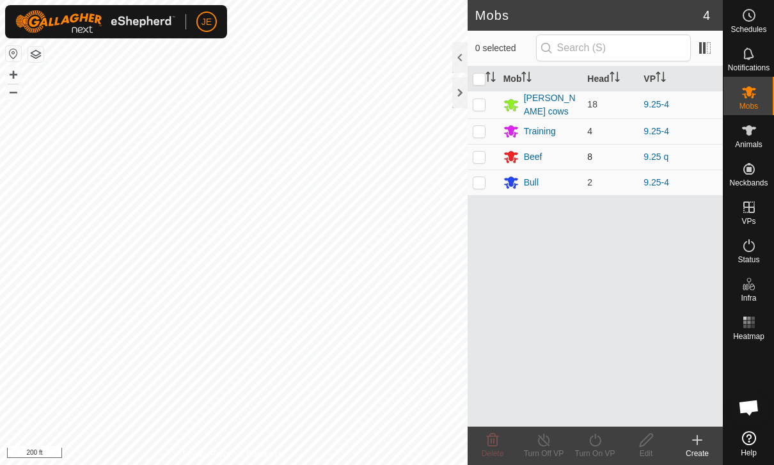
click at [480, 154] on p-checkbox at bounding box center [479, 157] width 13 height 10
checkbox input "true"
click at [535, 151] on div "Beef" at bounding box center [533, 156] width 19 height 13
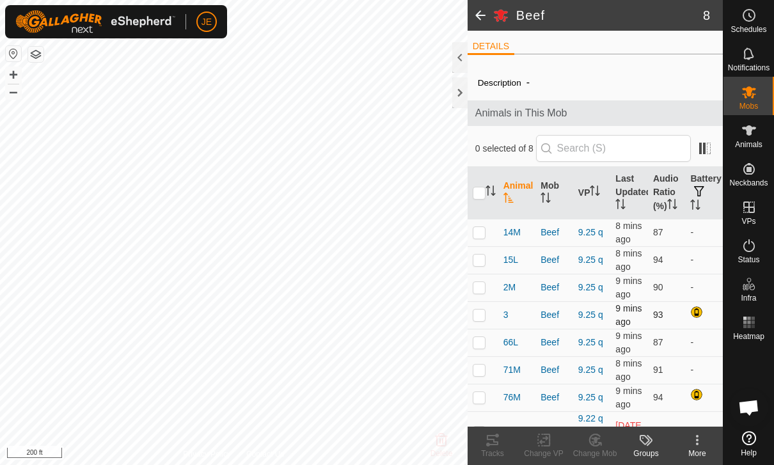
click at [484, 314] on p-checkbox at bounding box center [479, 315] width 13 height 10
checkbox input "true"
click at [502, 442] on tracks-svg-icon at bounding box center [492, 440] width 51 height 15
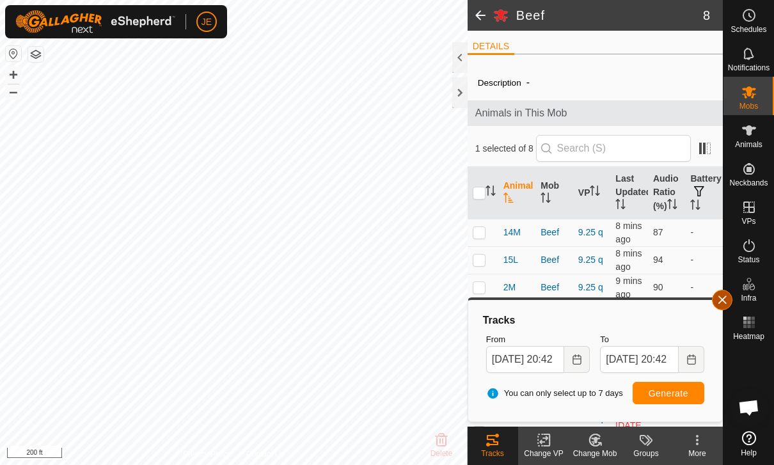
click at [726, 293] on button "button" at bounding box center [722, 300] width 20 height 20
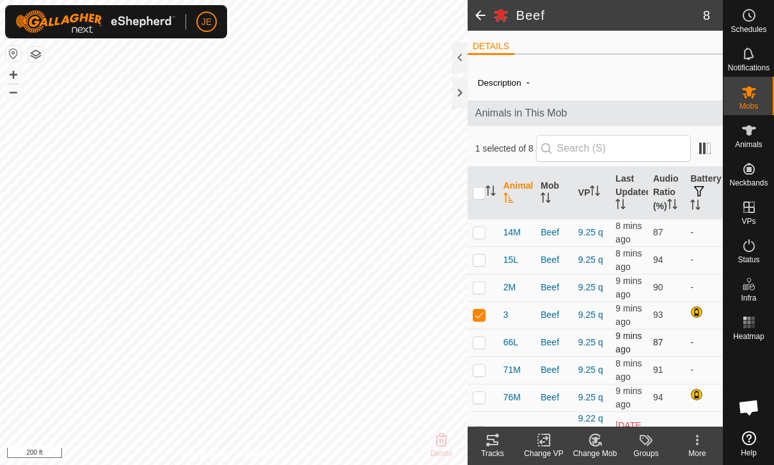
click at [476, 342] on p-checkbox at bounding box center [479, 342] width 13 height 10
checkbox input "true"
click at [481, 308] on td at bounding box center [483, 315] width 31 height 28
checkbox input "false"
click at [500, 440] on tracks-svg-icon at bounding box center [492, 440] width 51 height 15
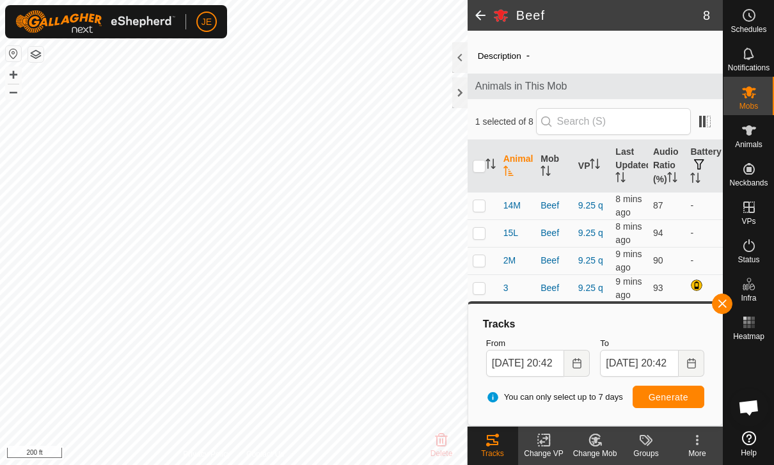
scroll to position [27, 0]
click at [725, 296] on button "button" at bounding box center [722, 304] width 20 height 20
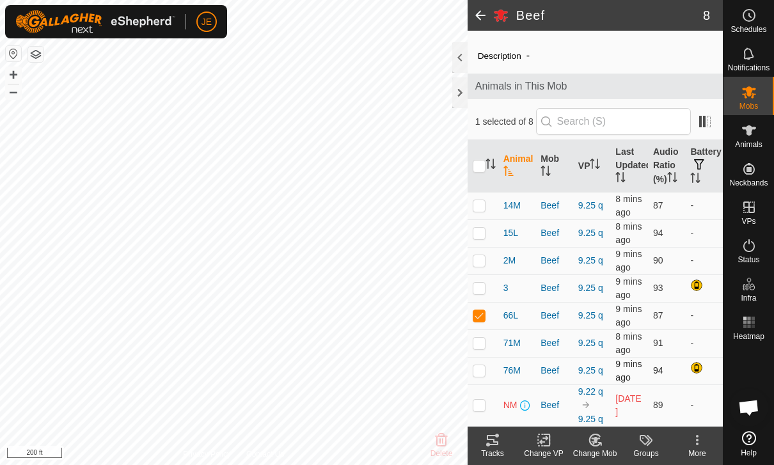
click at [480, 371] on p-checkbox at bounding box center [479, 370] width 13 height 10
checkbox input "true"
click at [484, 305] on td at bounding box center [483, 316] width 31 height 28
checkbox input "false"
click at [497, 441] on icon at bounding box center [492, 440] width 15 height 15
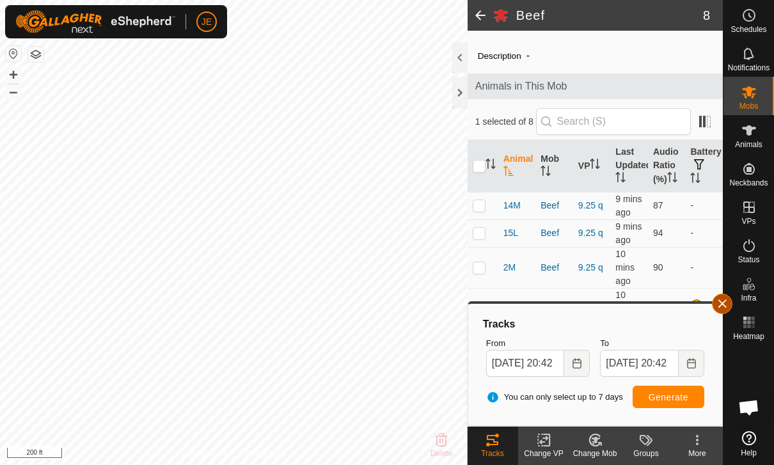
click at [725, 299] on span "button" at bounding box center [722, 304] width 10 height 10
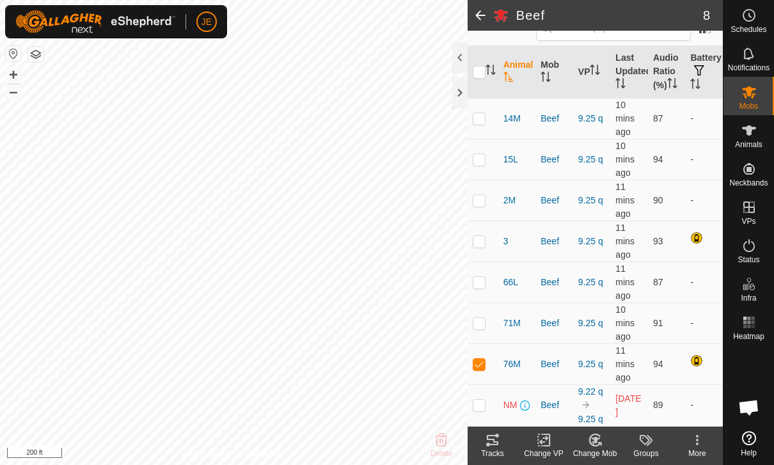
scroll to position [121, 0]
click at [747, 323] on icon at bounding box center [749, 322] width 15 height 15
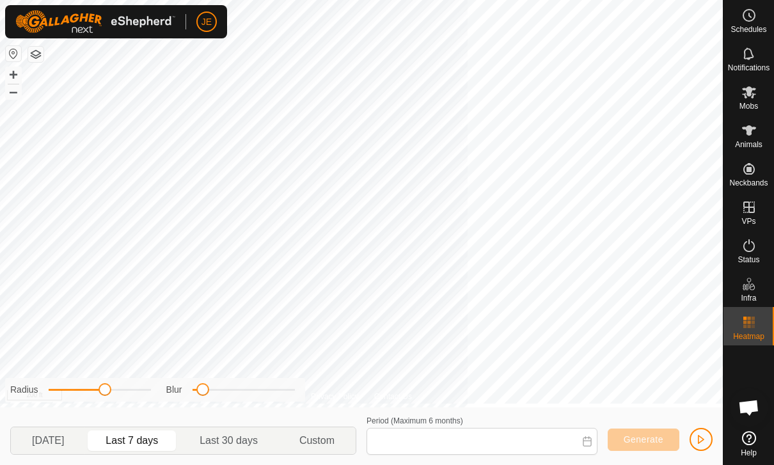
type input "[DATE] - [DATE]"
click at [704, 428] on button "button" at bounding box center [701, 439] width 23 height 23
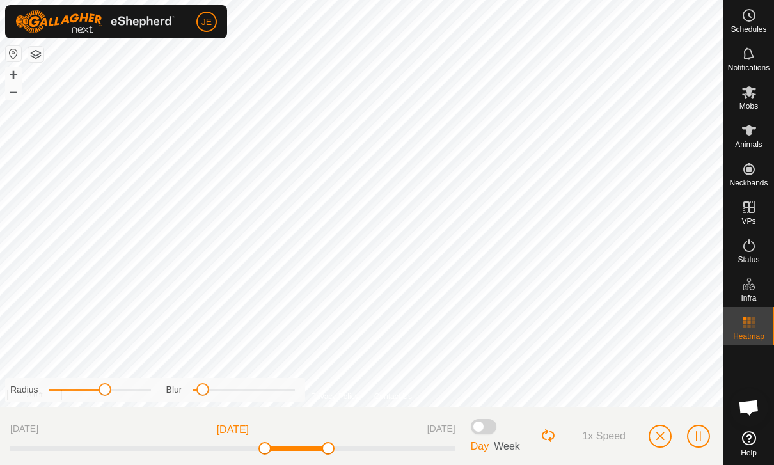
click at [667, 431] on button "button" at bounding box center [660, 436] width 23 height 23
